Goal: Information Seeking & Learning: Learn about a topic

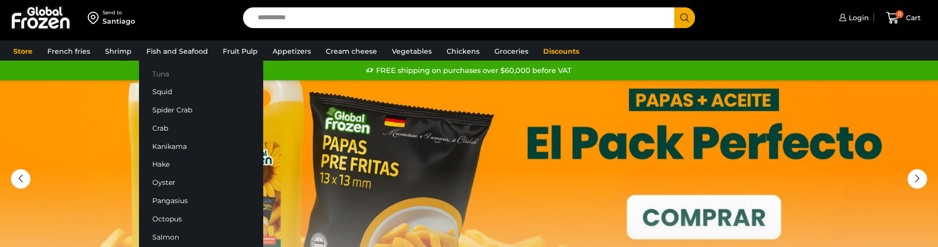
click at [165, 73] on font "Tuna" at bounding box center [160, 74] width 17 height 9
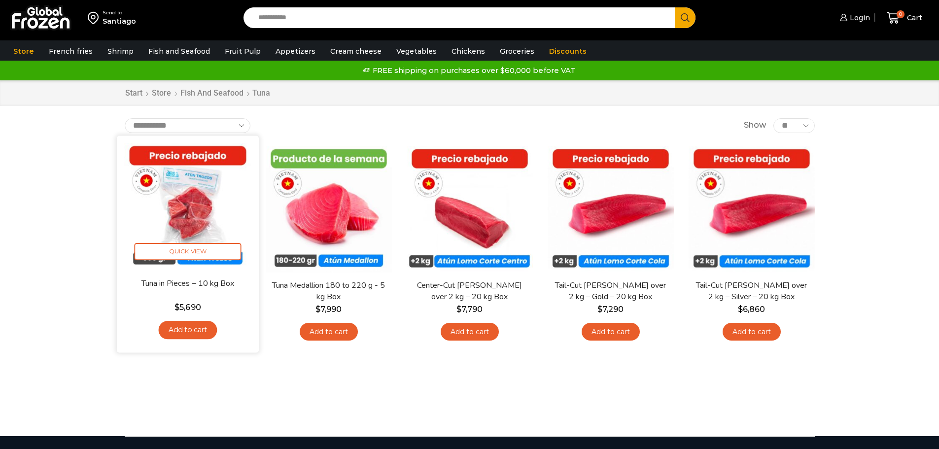
click at [193, 213] on img at bounding box center [187, 206] width 127 height 127
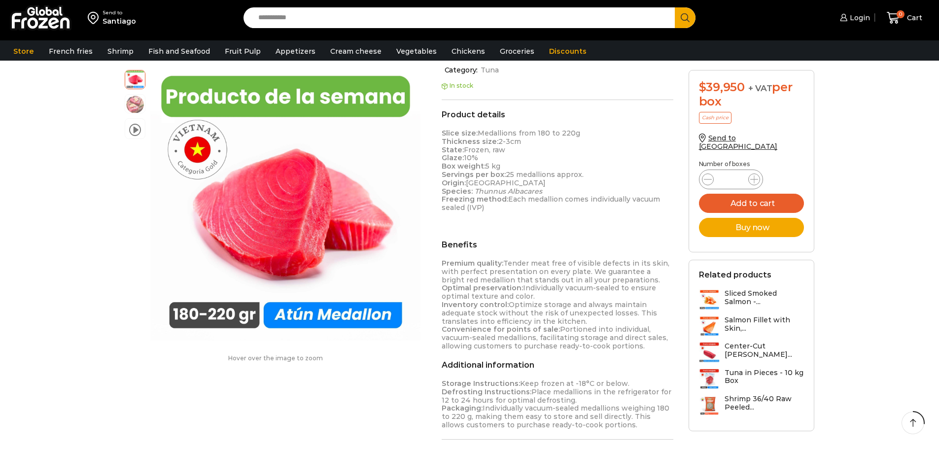
scroll to position [246, 0]
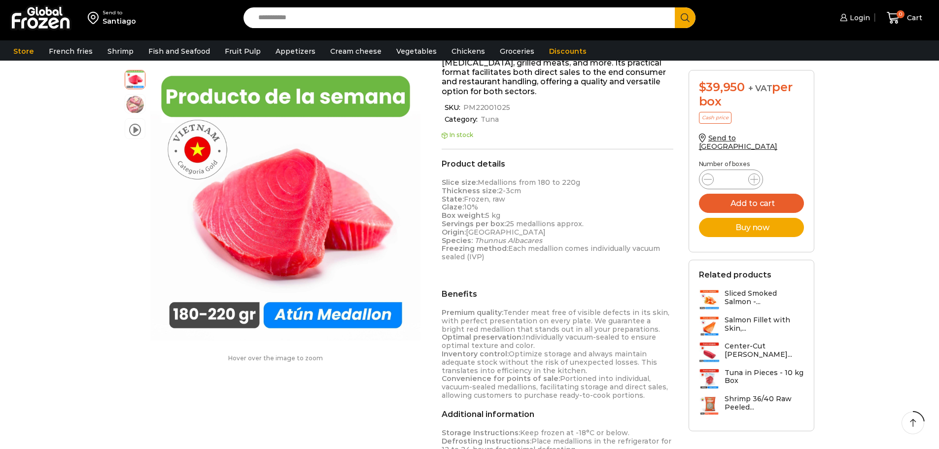
drag, startPoint x: 488, startPoint y: 258, endPoint x: 432, endPoint y: 181, distance: 94.8
click at [432, 181] on div "video Hover over the image to zoom Atún en Medallón de 180 a 220 g- Caja 5 kg T…" at bounding box center [469, 437] width 705 height 1125
click at [513, 285] on div "Product details Slice size: Medallions from 180 to 220g Thickness size: 2-3cm S…" at bounding box center [558, 324] width 232 height 330
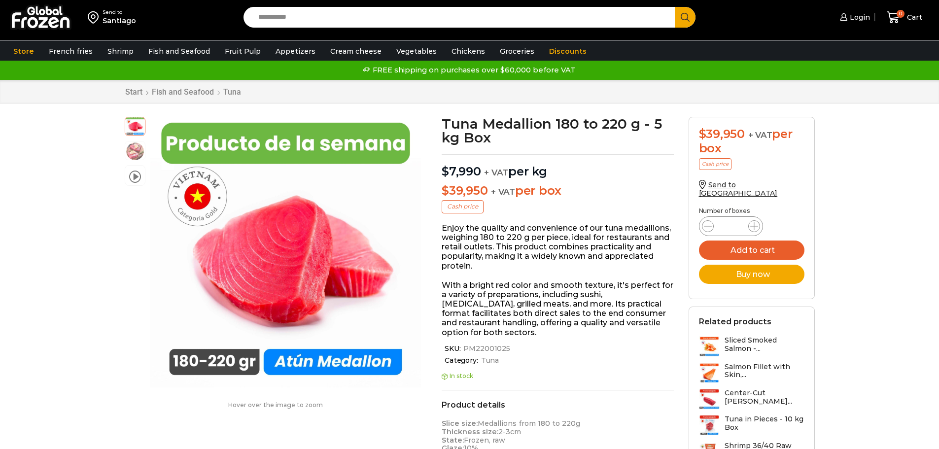
scroll to position [0, 0]
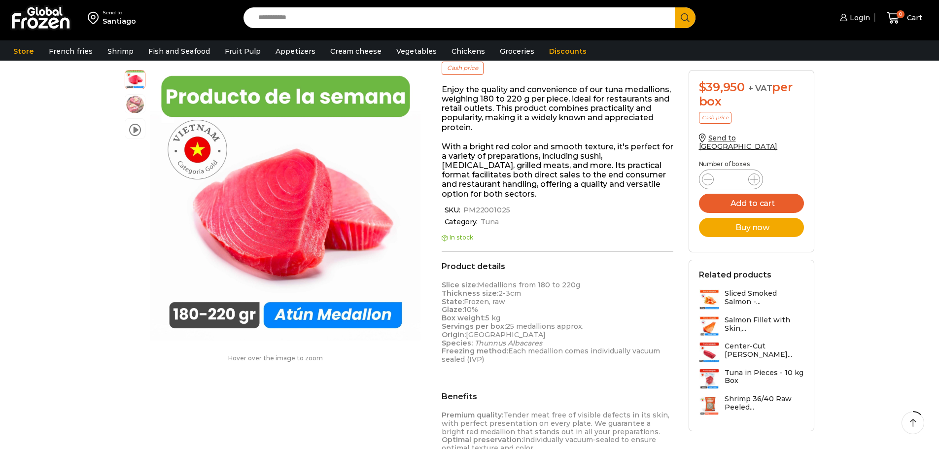
scroll to position [148, 0]
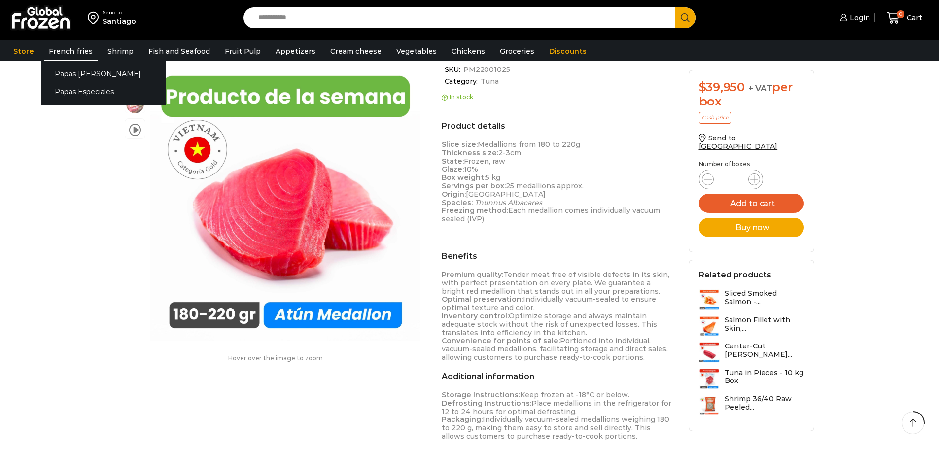
scroll to position [296, 0]
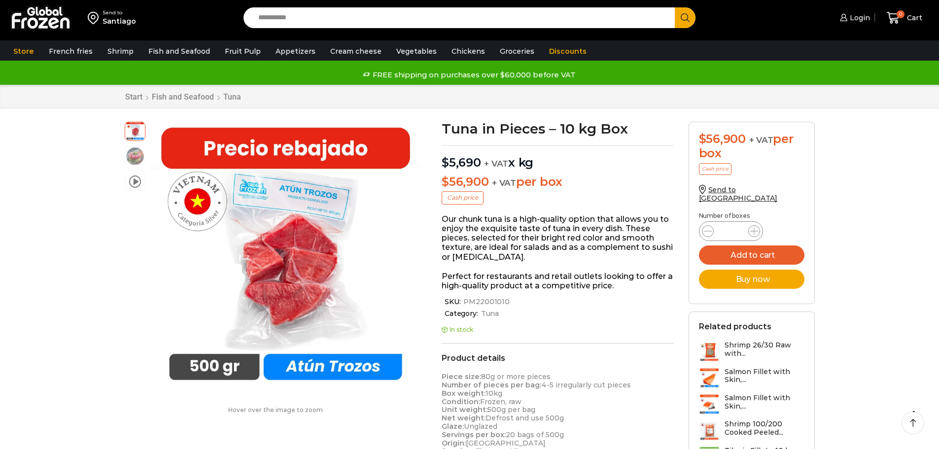
scroll to position [50, 0]
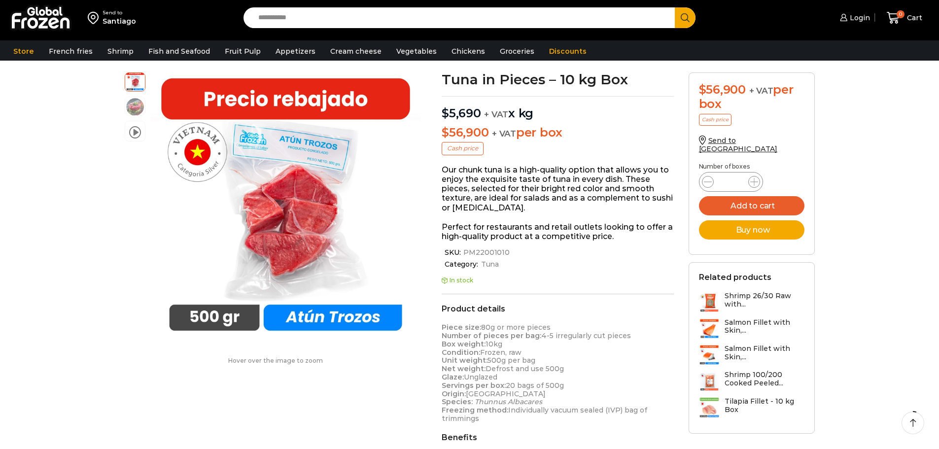
drag, startPoint x: 485, startPoint y: 421, endPoint x: 436, endPoint y: 413, distance: 50.0
click at [436, 413] on div "Tuna in Pieces – 10 kg Box $ 5,690 + VAT x kg $ 56,900 + VAT per box Cash price…" at bounding box center [557, 359] width 247 height 575
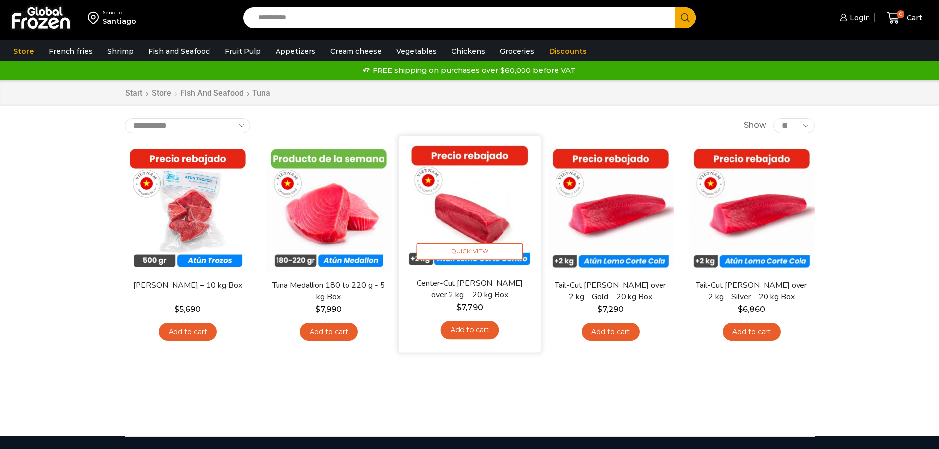
click at [497, 215] on img at bounding box center [469, 206] width 127 height 127
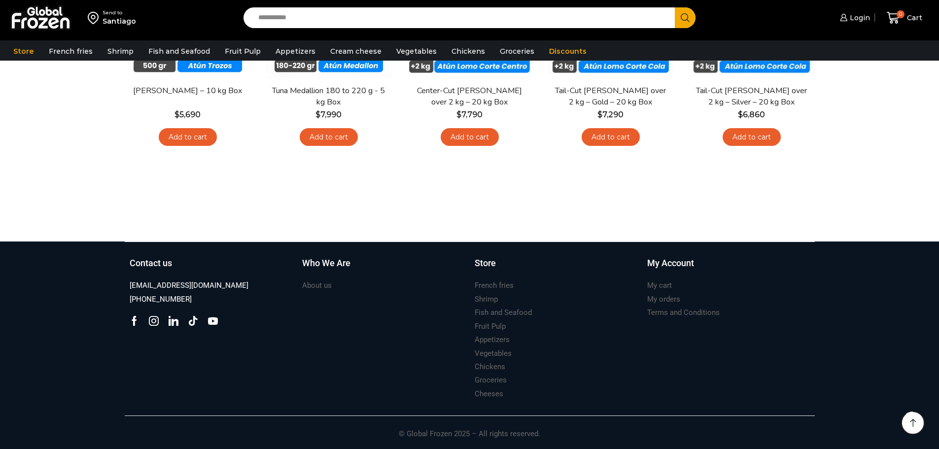
scroll to position [200, 0]
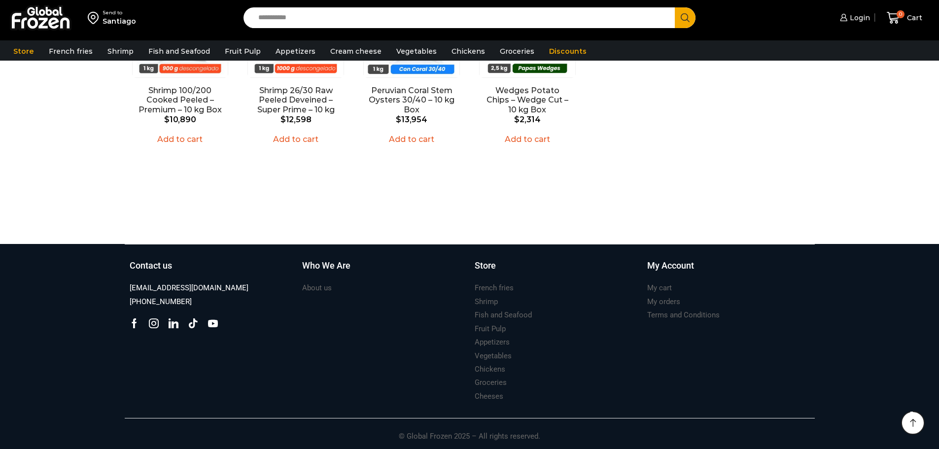
scroll to position [989, 0]
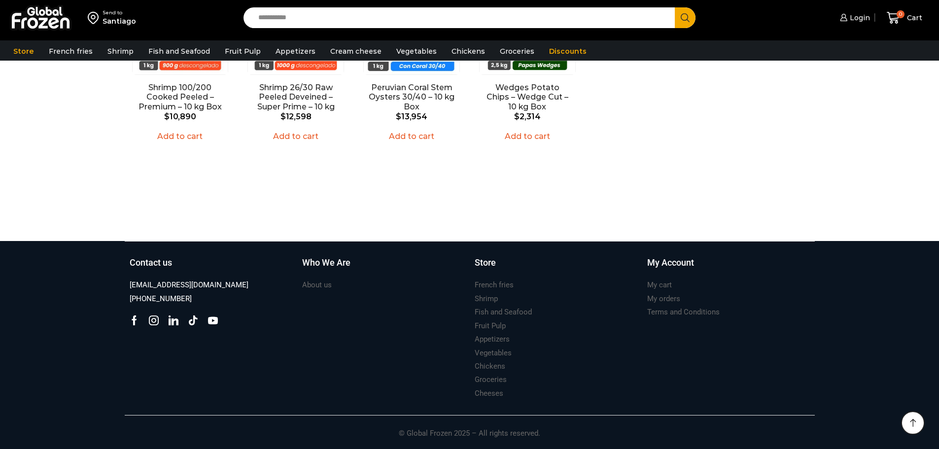
click at [198, 228] on div at bounding box center [469, 222] width 705 height 37
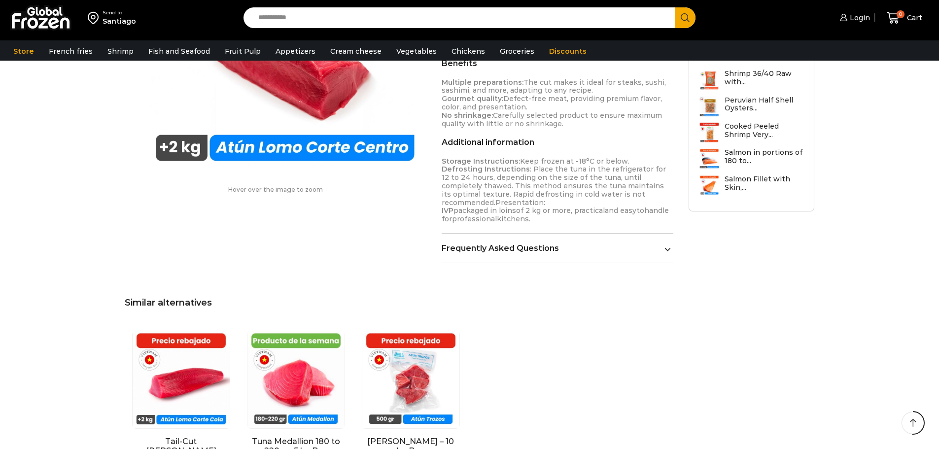
scroll to position [397, 0]
